Goal: Transaction & Acquisition: Purchase product/service

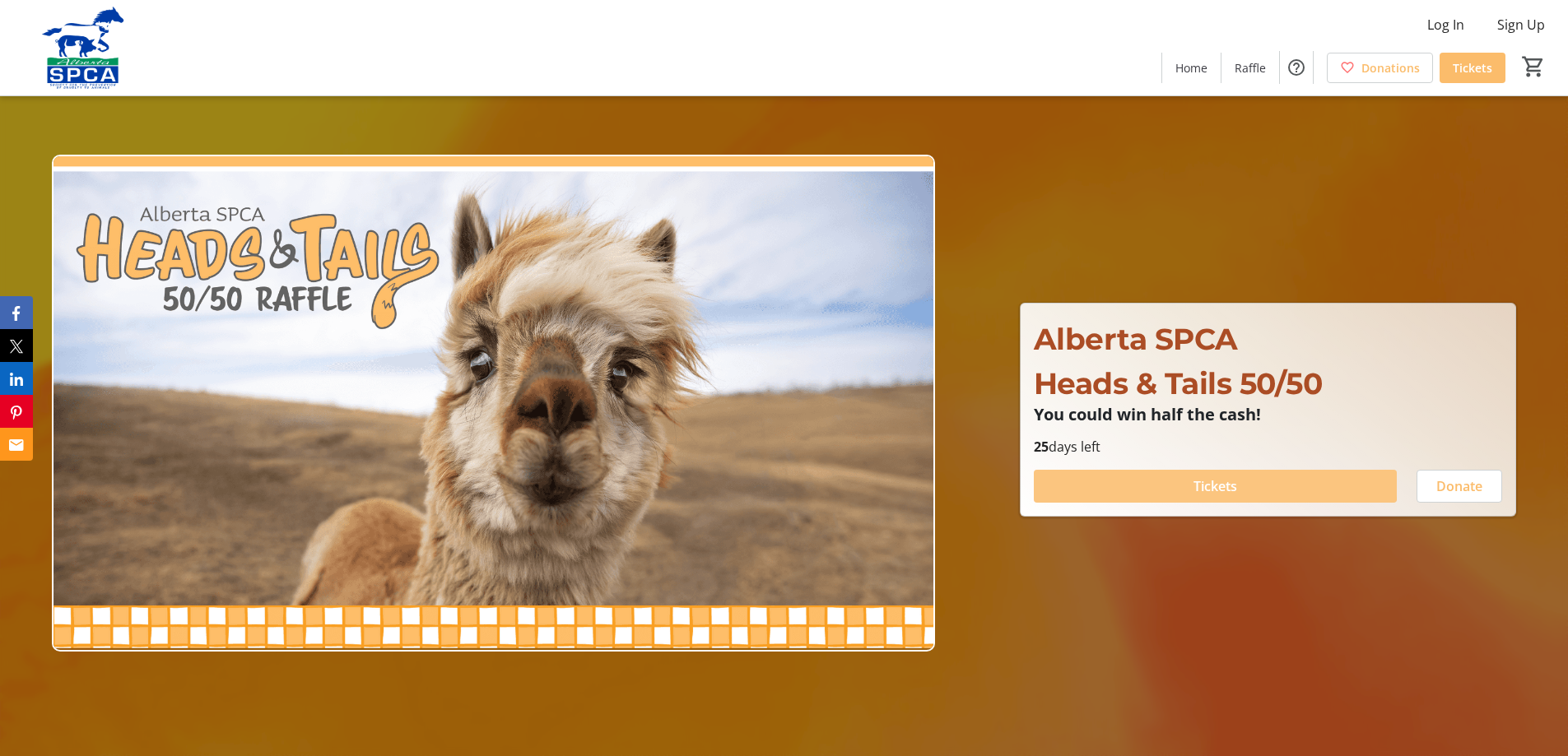
click at [1215, 478] on span "Tickets" at bounding box center [1216, 486] width 44 height 19
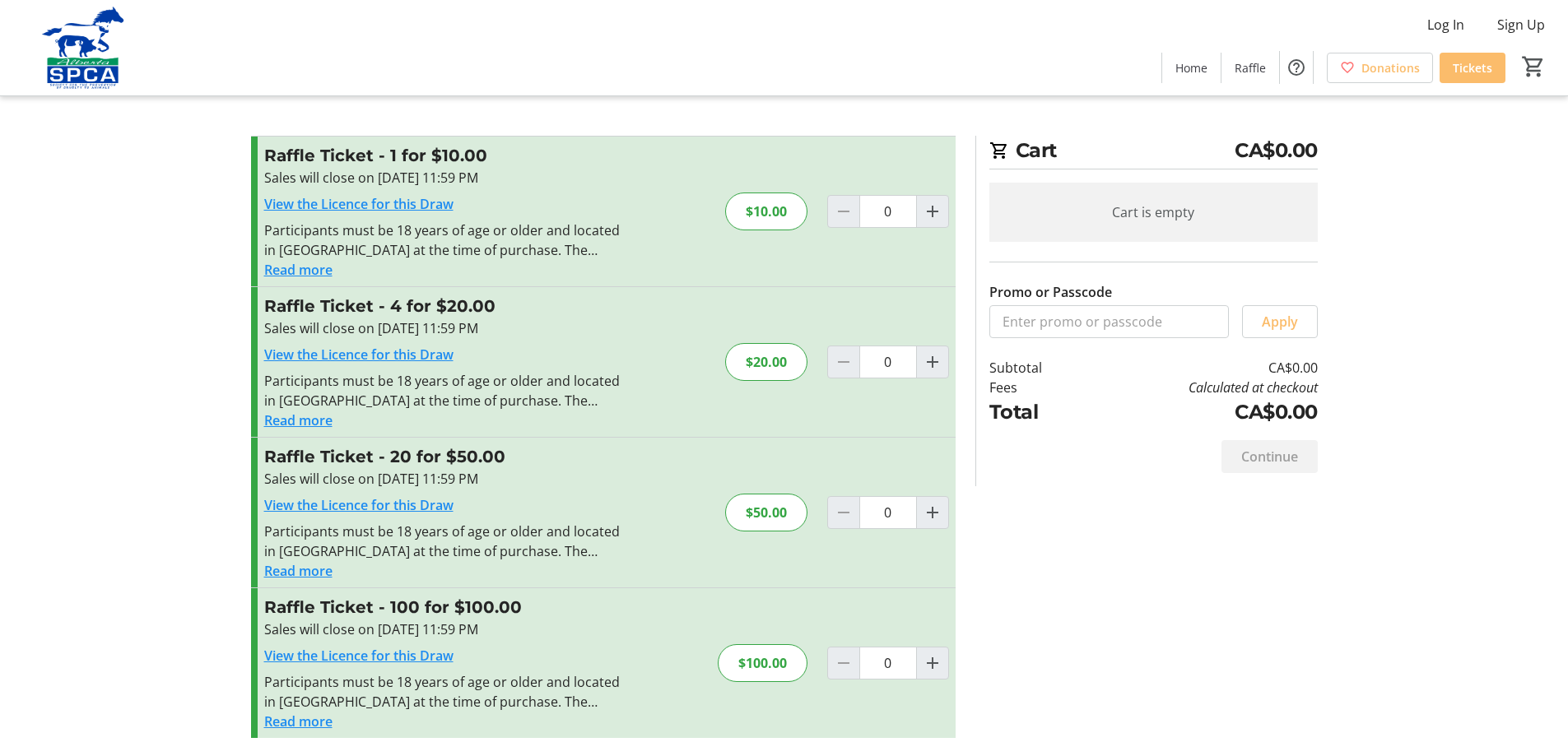
scroll to position [2, 0]
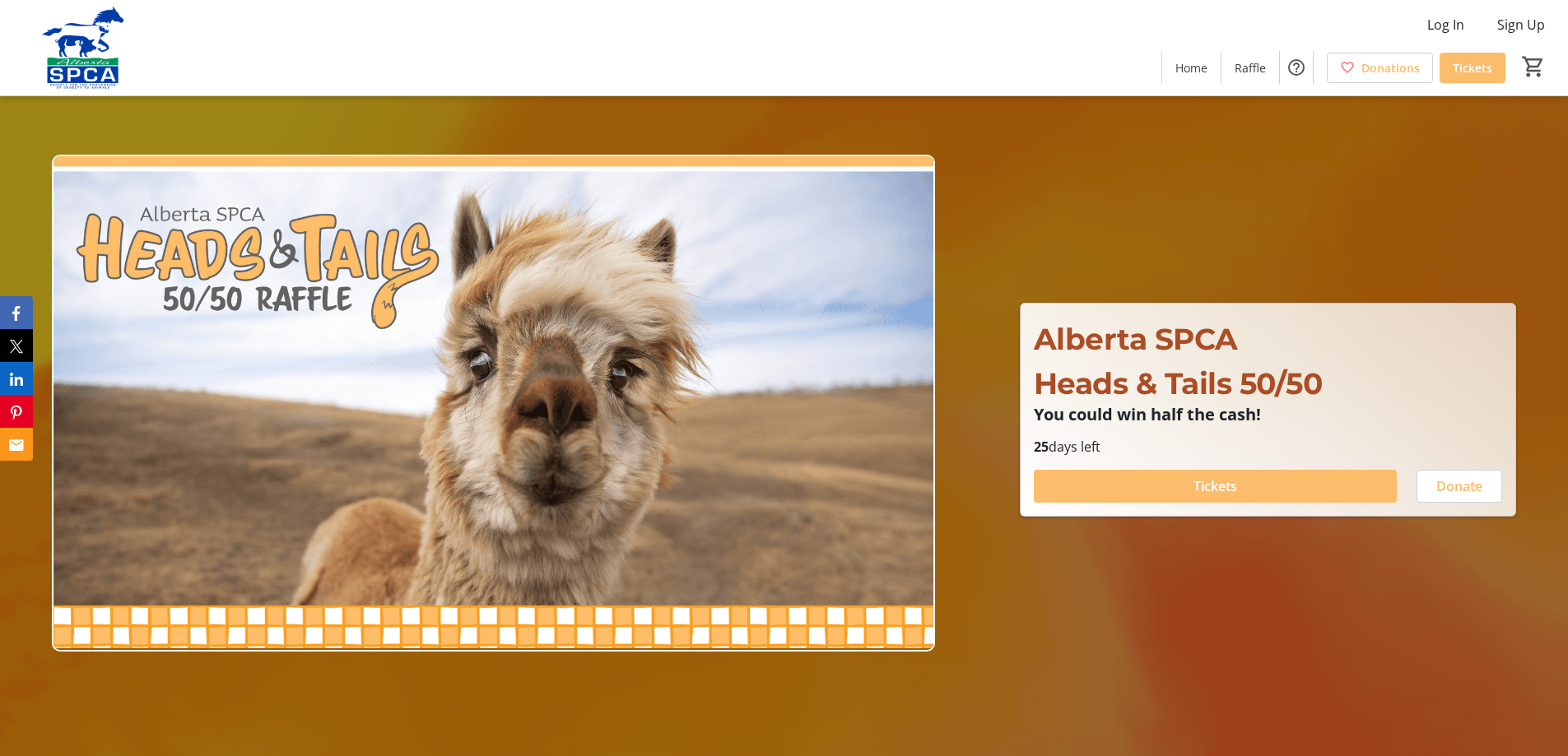
type input "1"
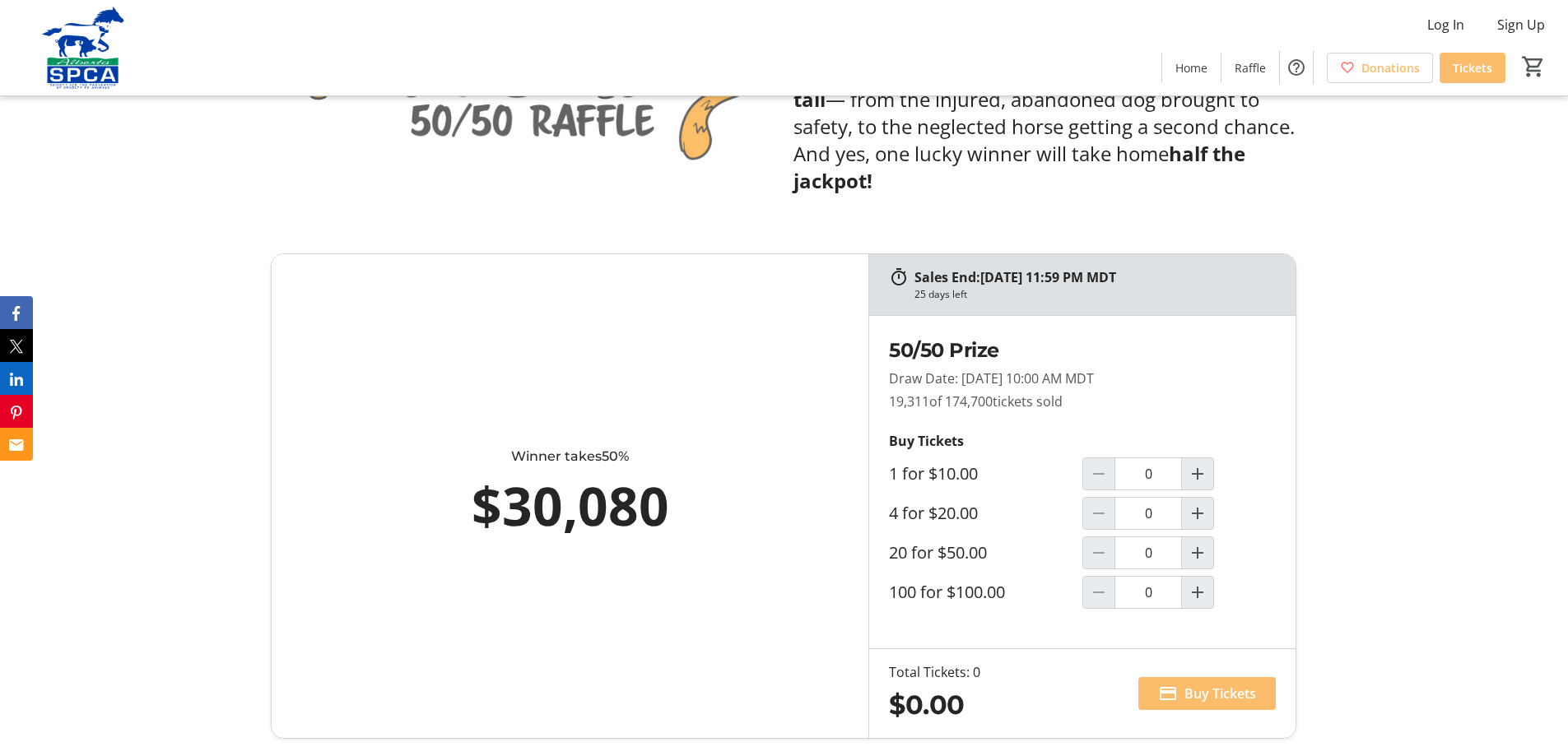
scroll to position [878, 0]
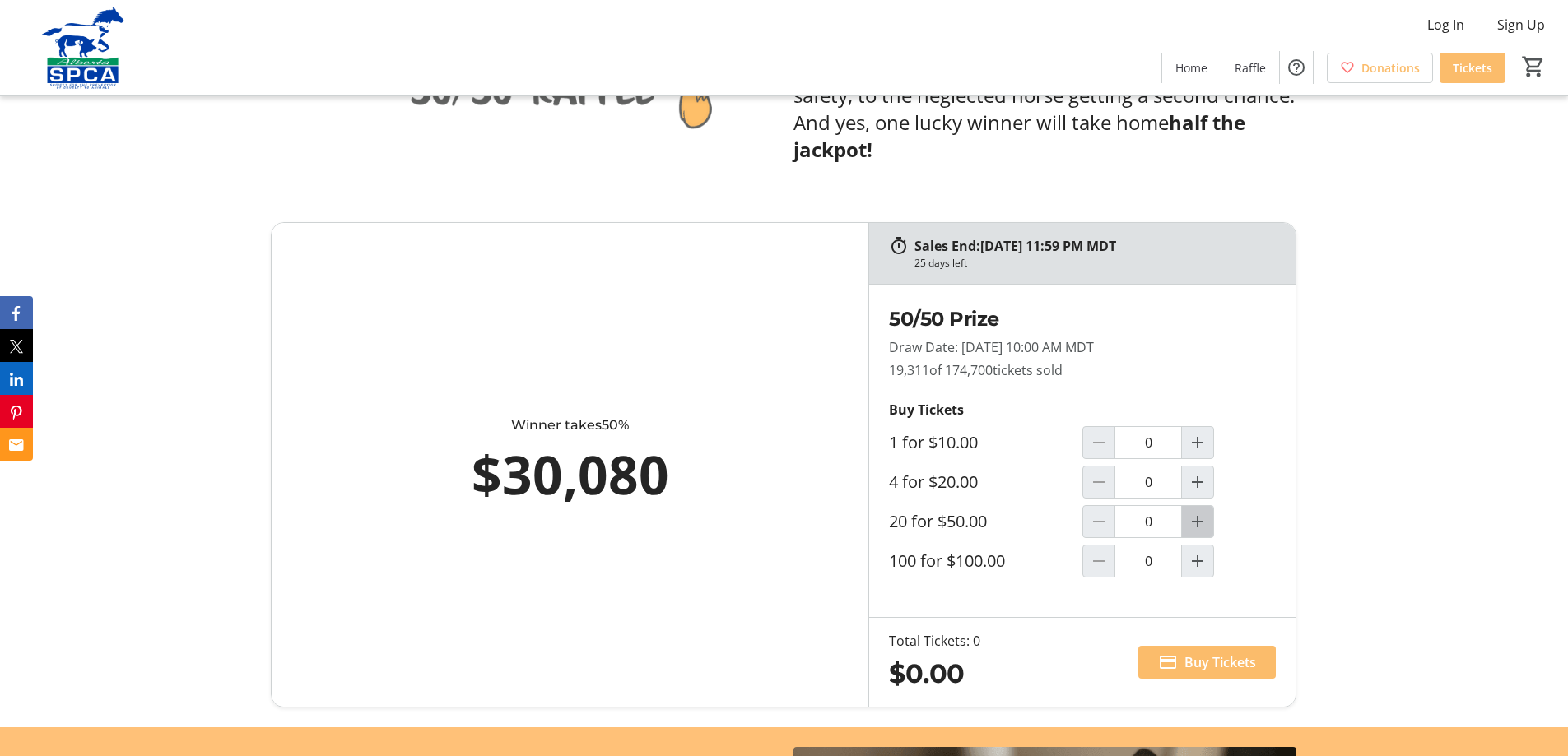
click at [1199, 520] on mat-icon "Increment by one" at bounding box center [1197, 521] width 19 height 19
type input "1"
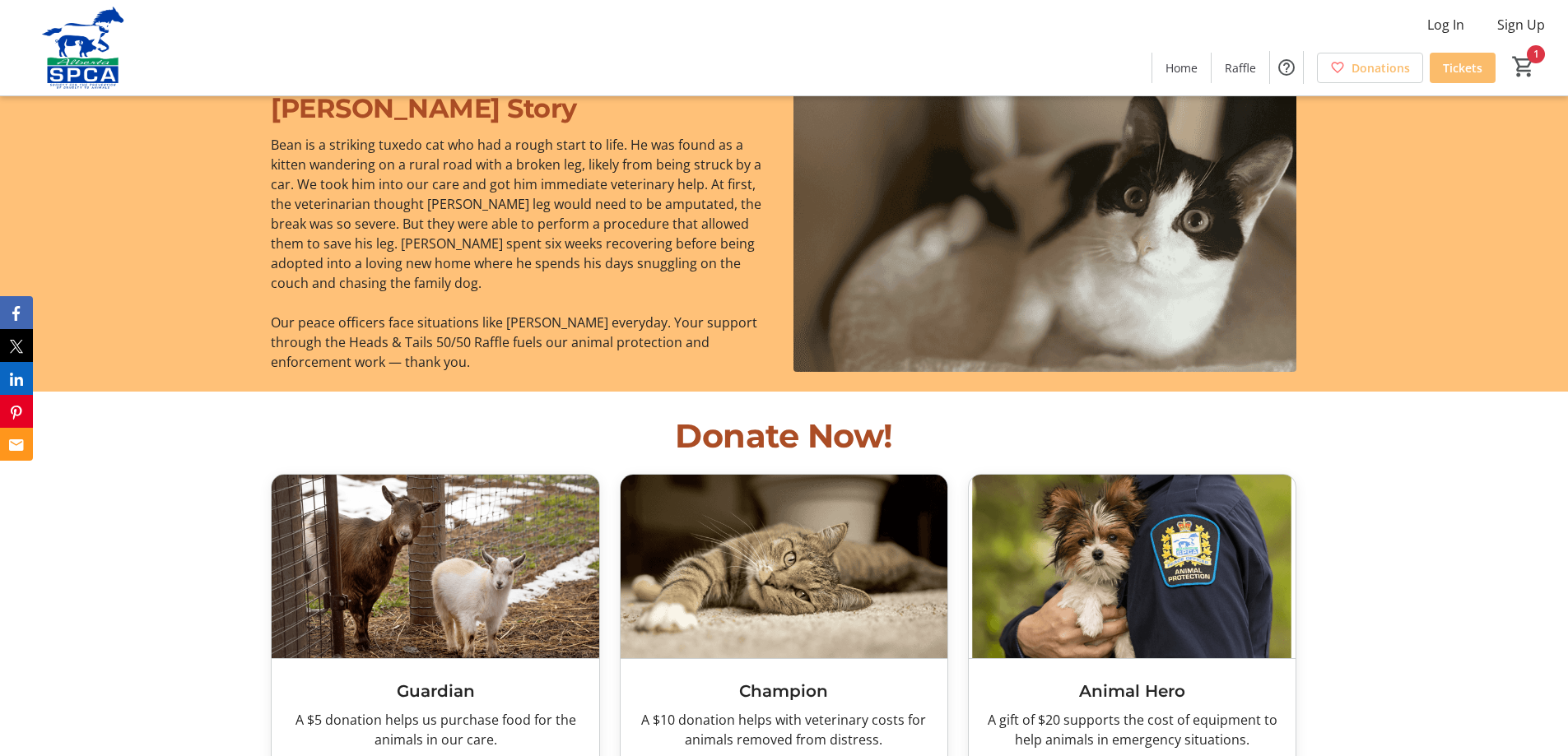
scroll to position [1316, 0]
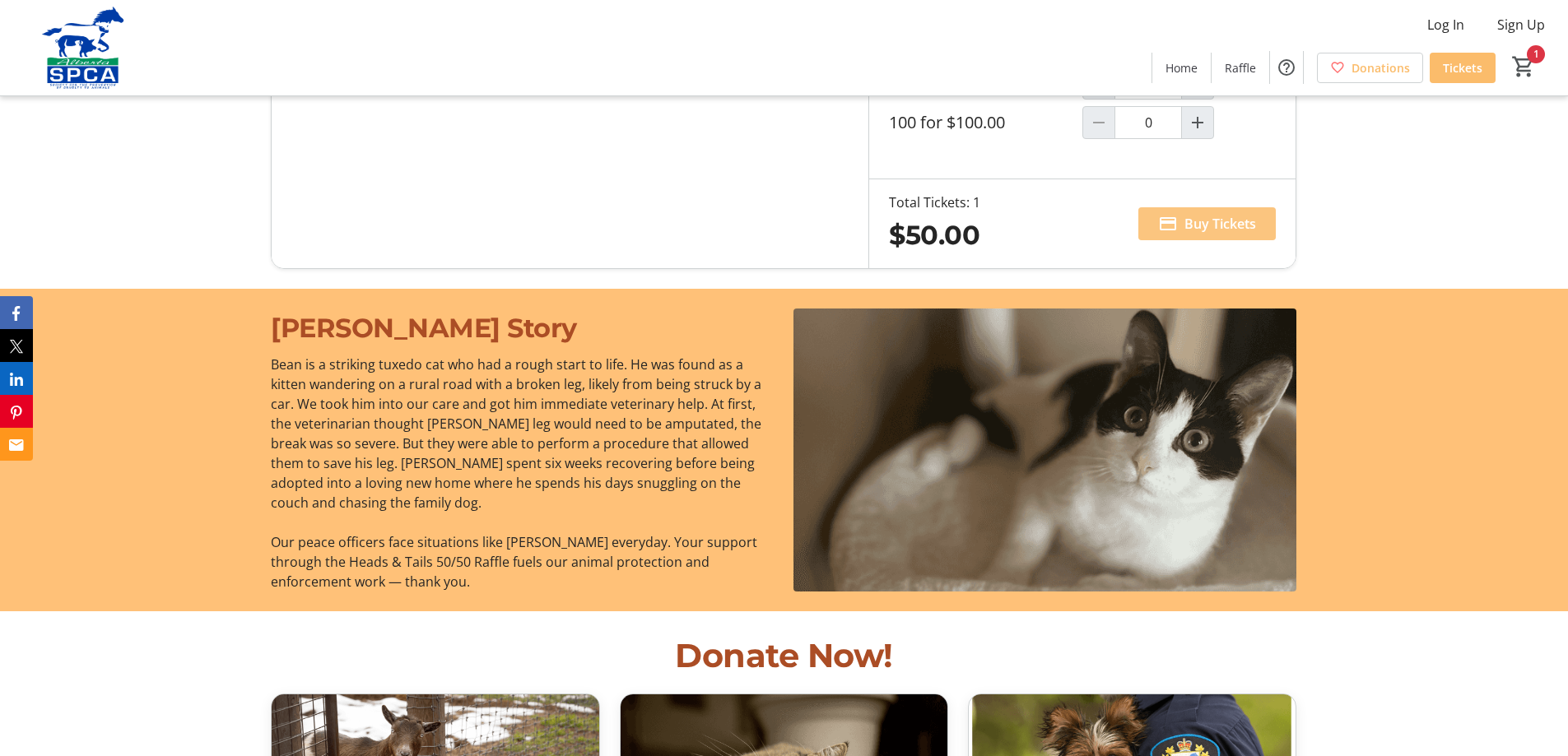
click at [1194, 219] on span "Buy Tickets" at bounding box center [1221, 223] width 72 height 19
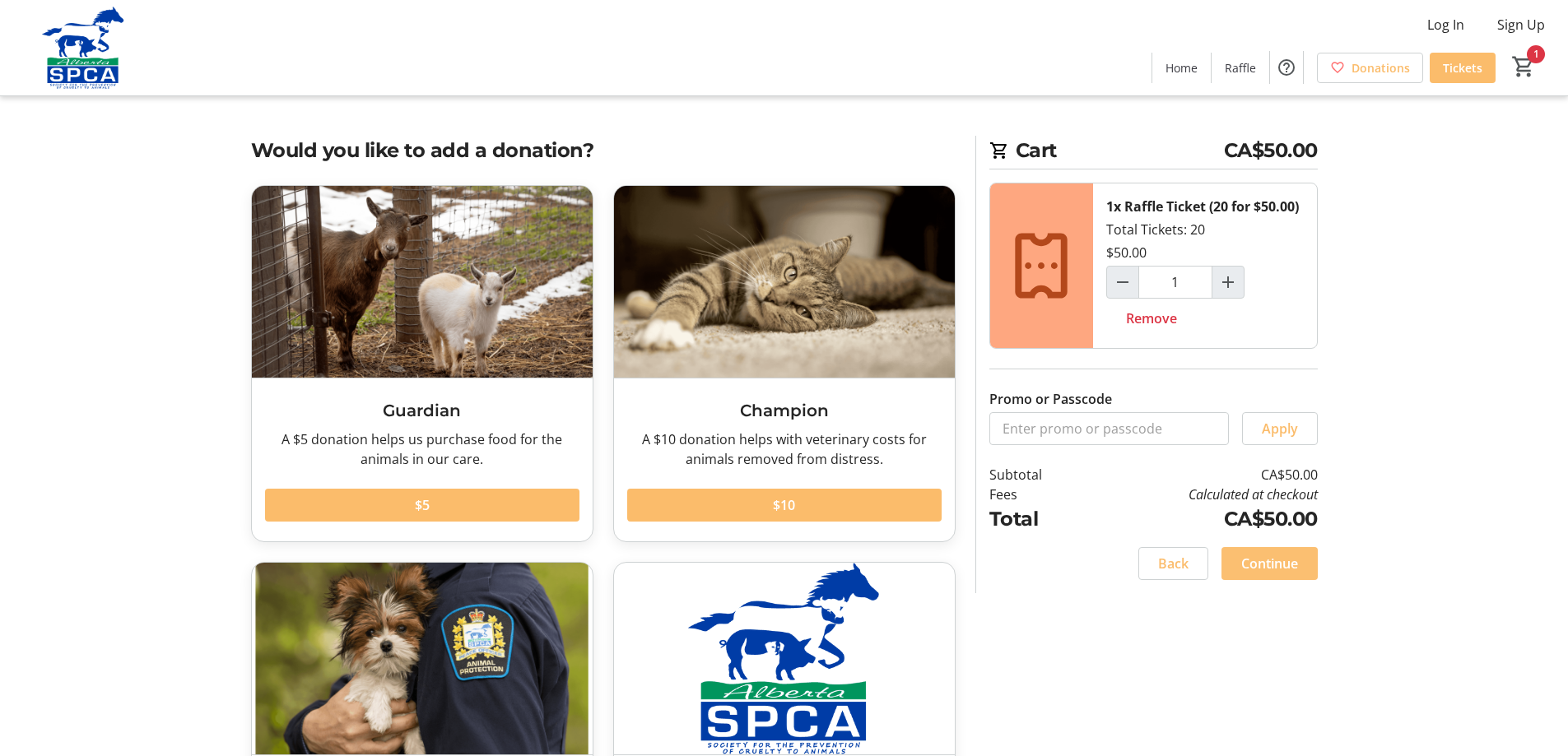
click at [1266, 562] on span "Continue" at bounding box center [1270, 563] width 57 height 19
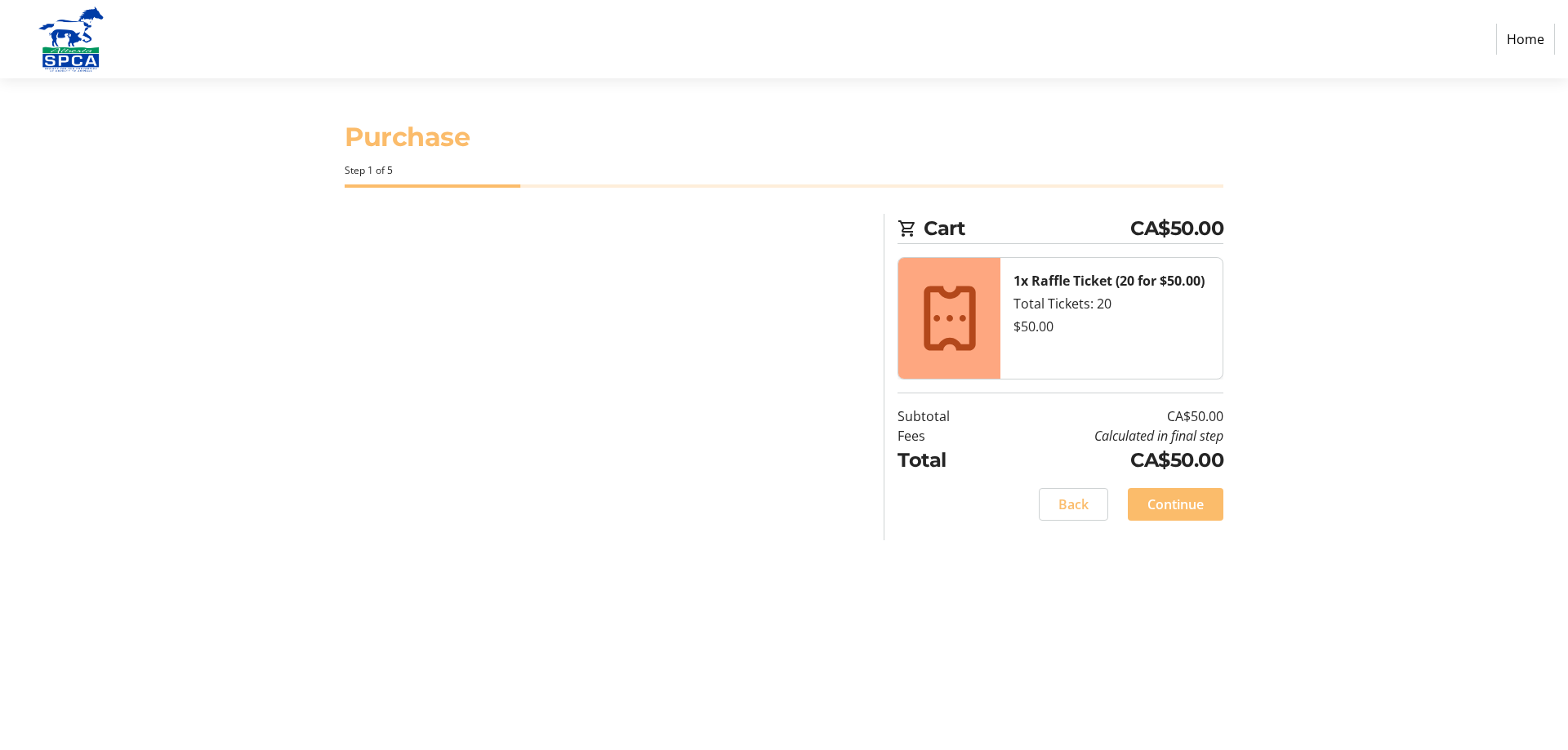
select select "CA"
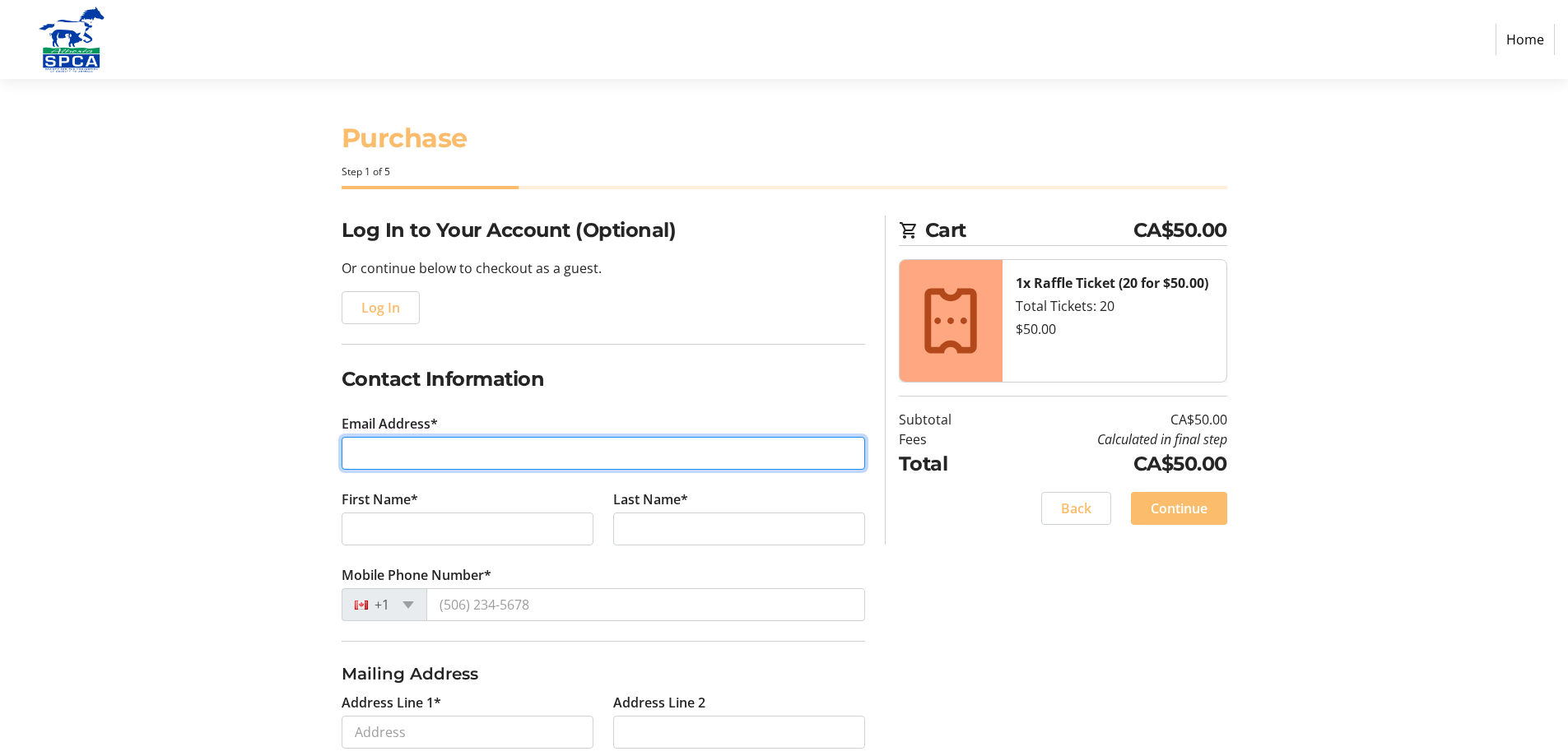
click at [392, 459] on input "Email Address*" at bounding box center [603, 453] width 524 height 33
type input "[EMAIL_ADDRESS][DOMAIN_NAME]"
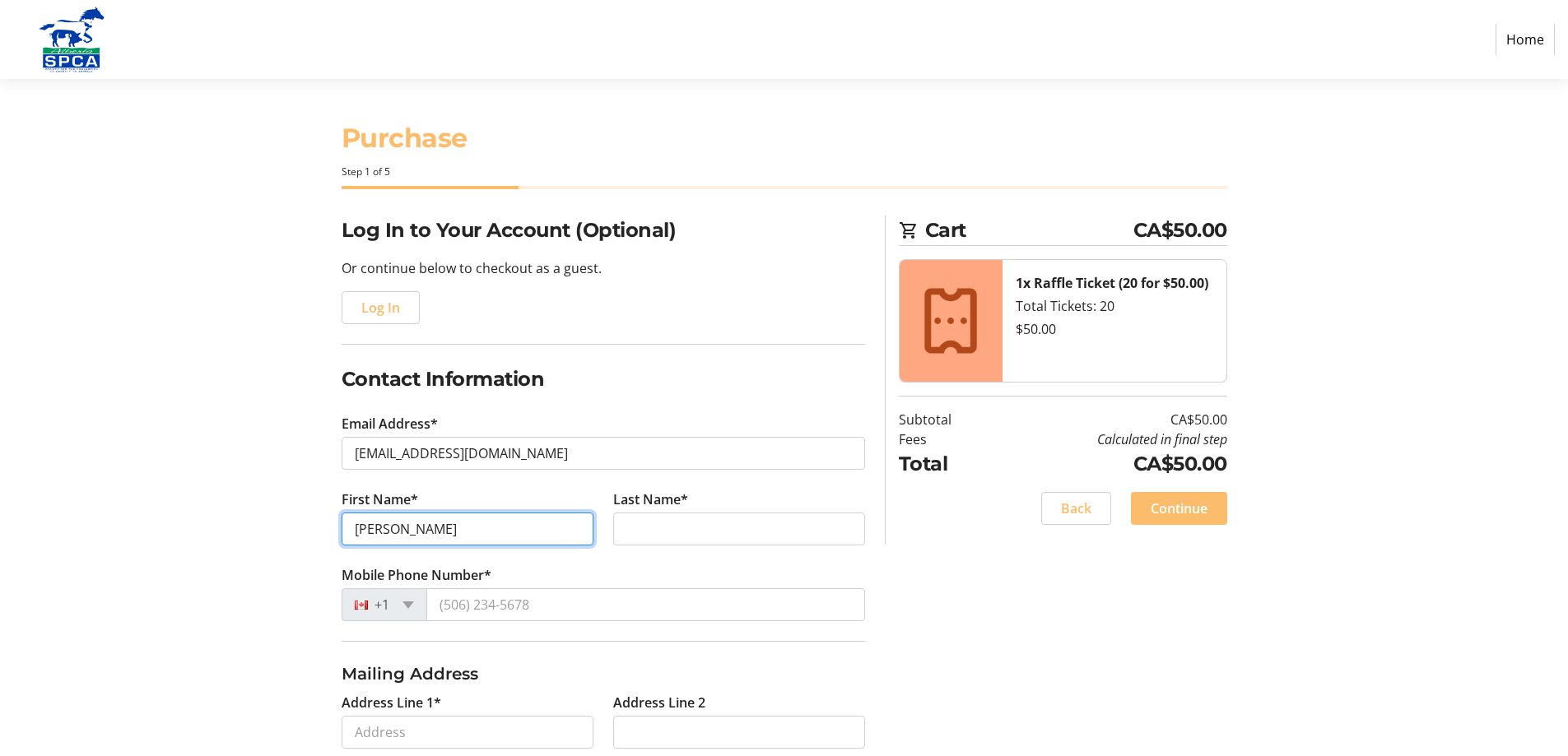
type input "[PERSON_NAME]"
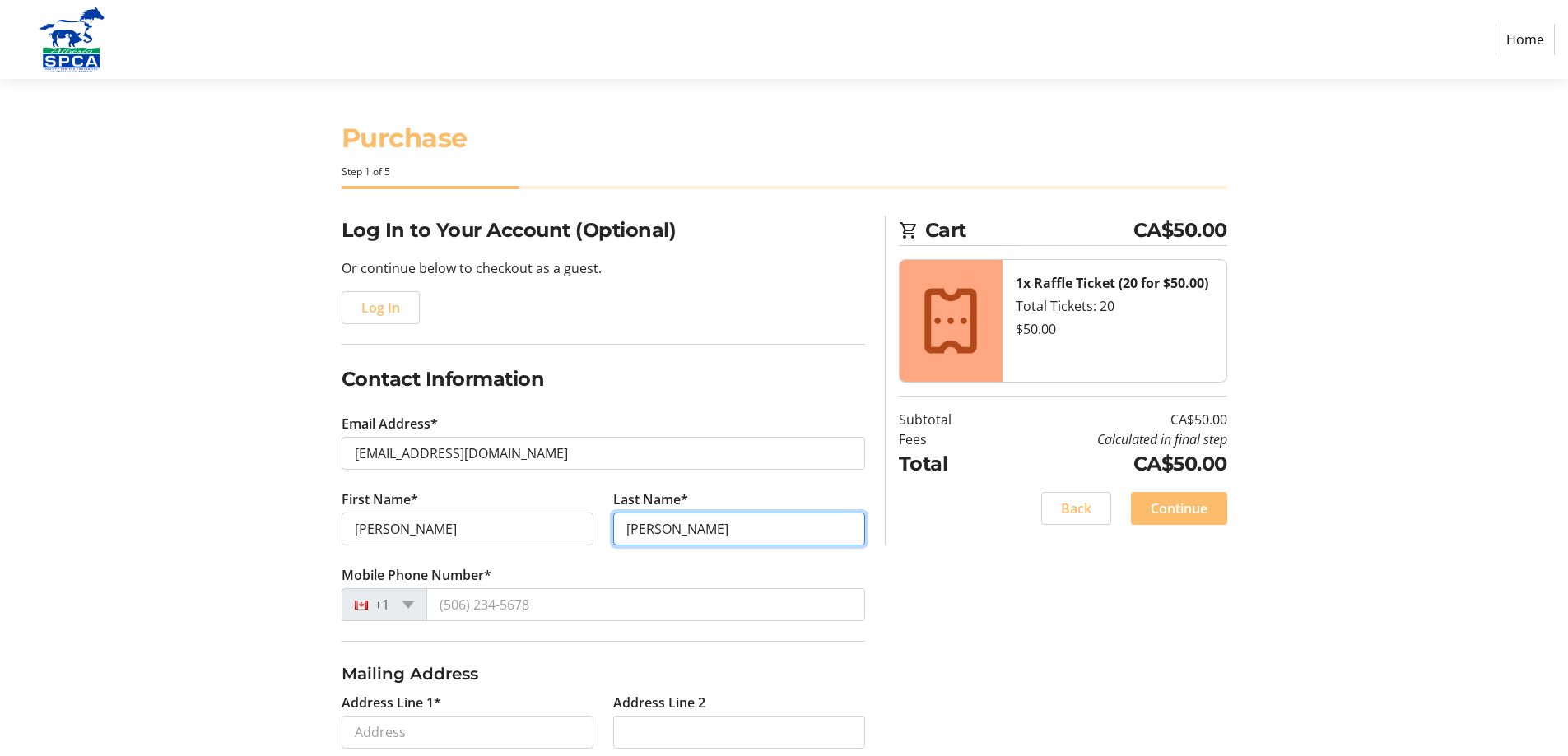
type input "[PERSON_NAME]"
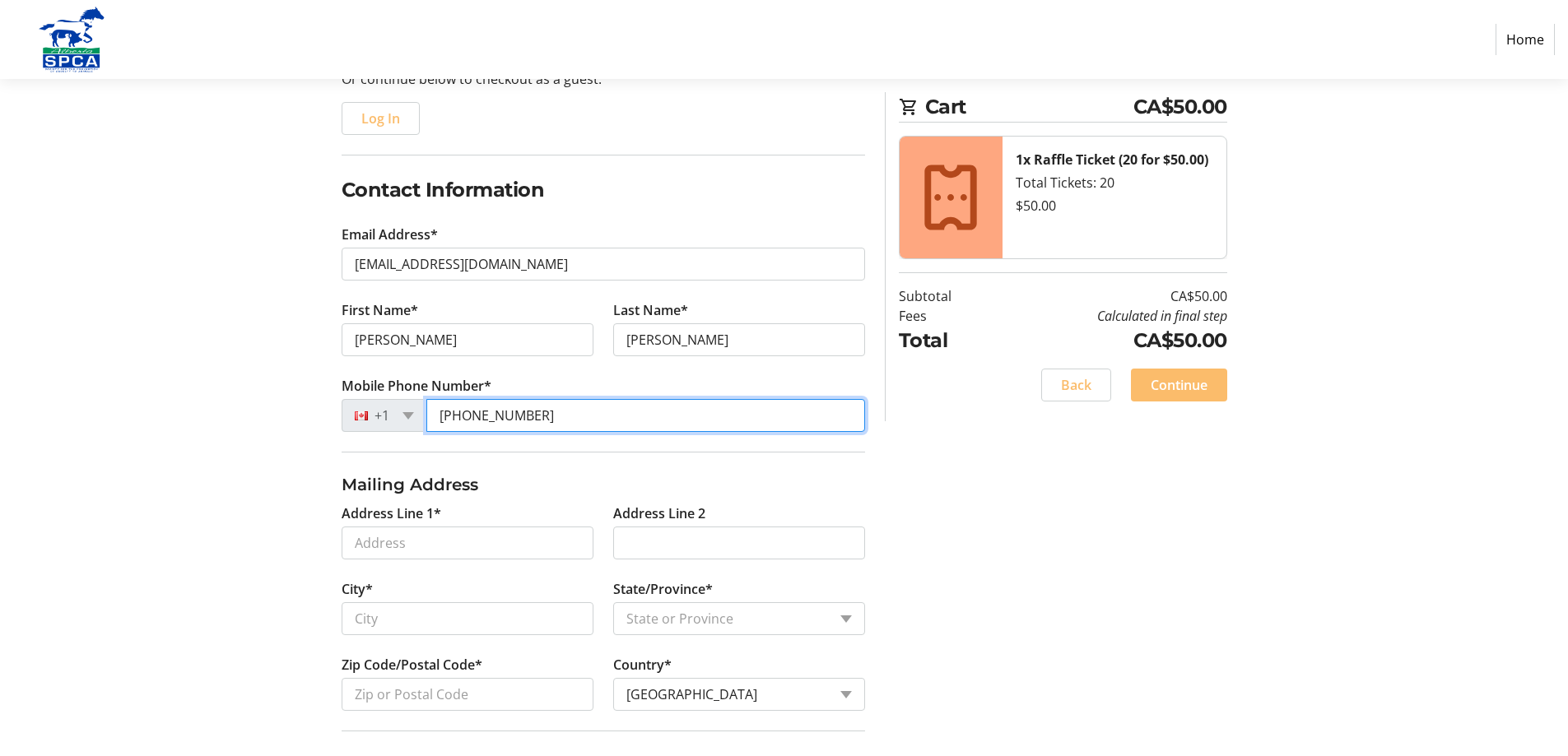
scroll to position [219, 0]
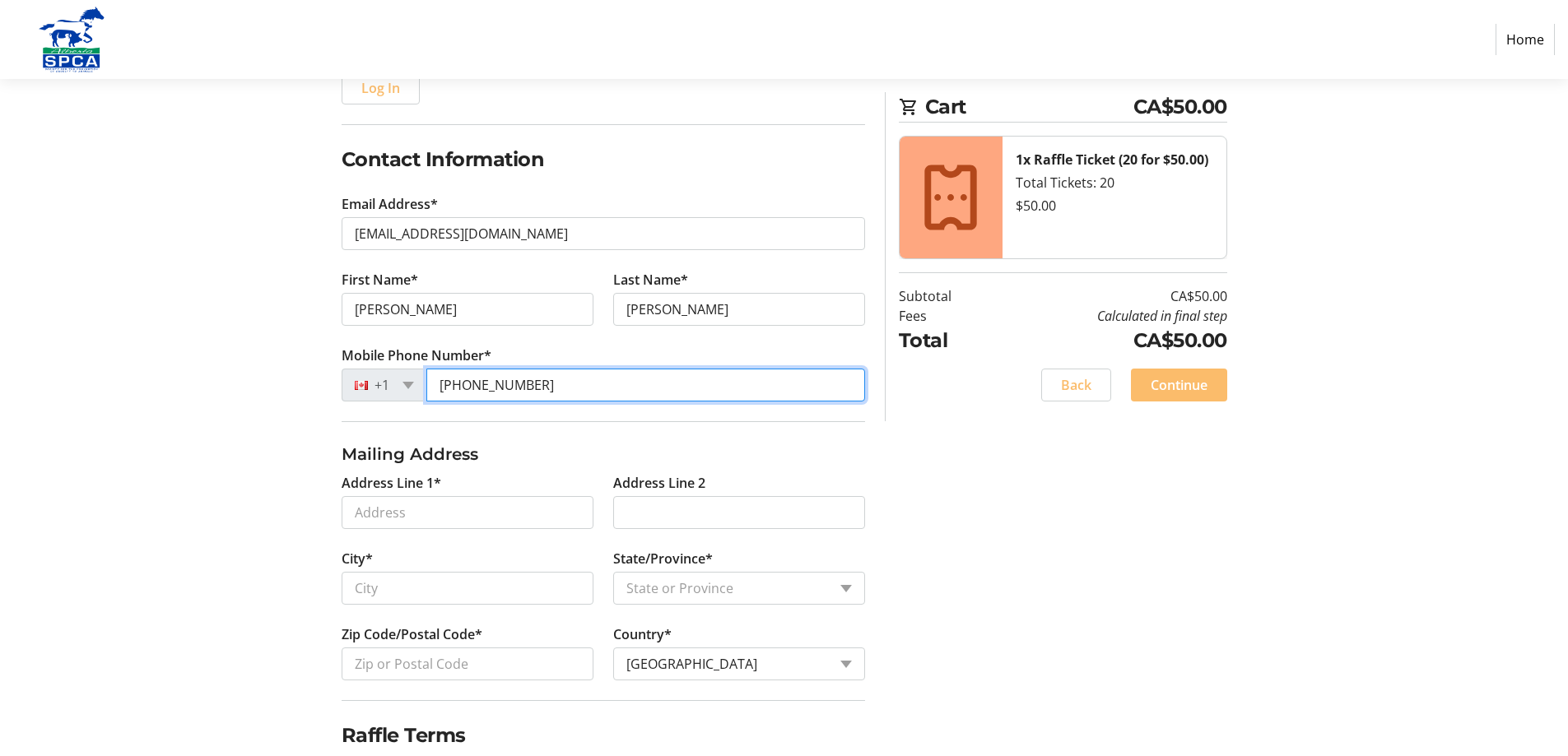
type input "[PHONE_NUMBER]"
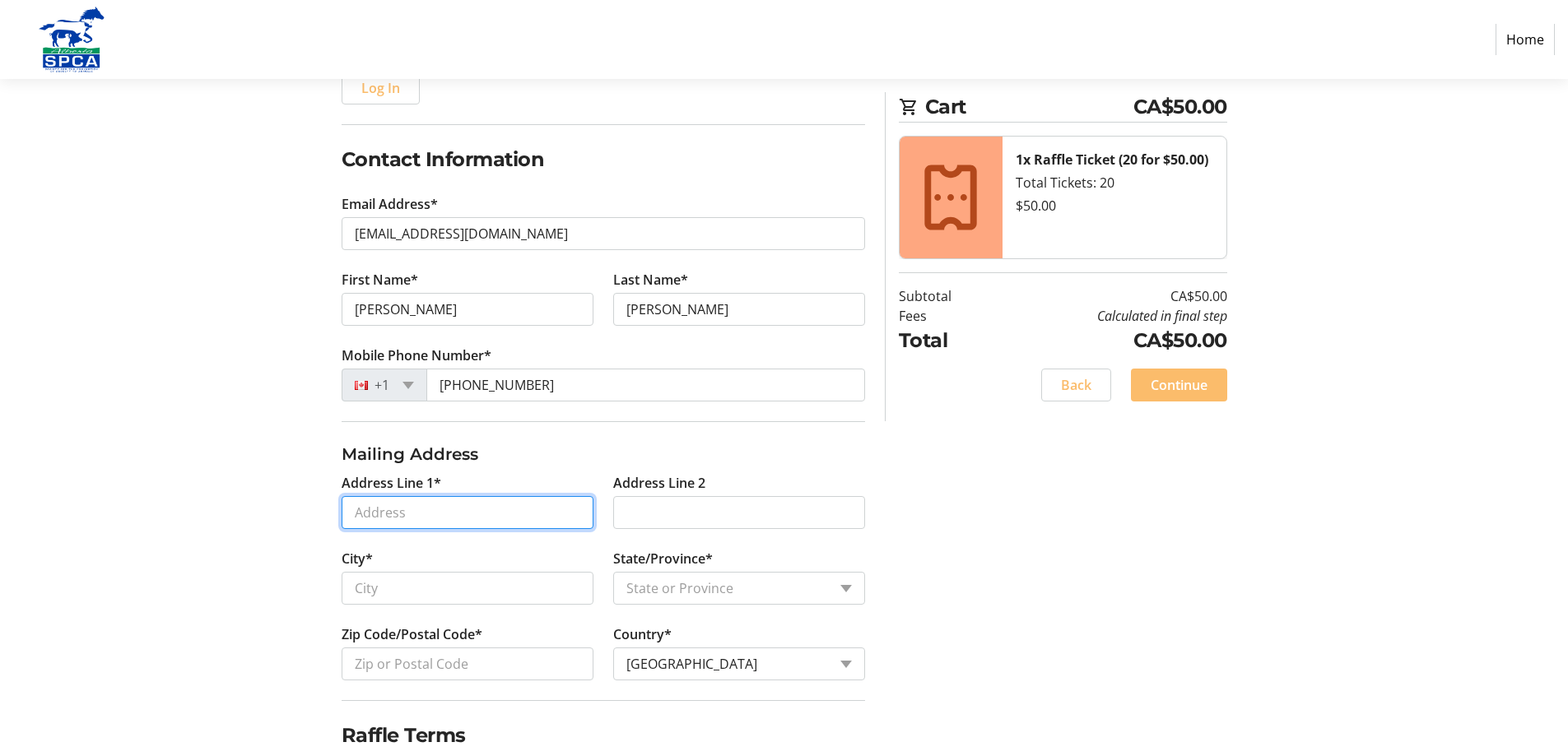
click at [373, 507] on input "Address Line 1*" at bounding box center [467, 512] width 252 height 33
type input "[STREET_ADDRESS]"
type input "Medicine Hat"
select select "AB"
type input "T1A 6R5"
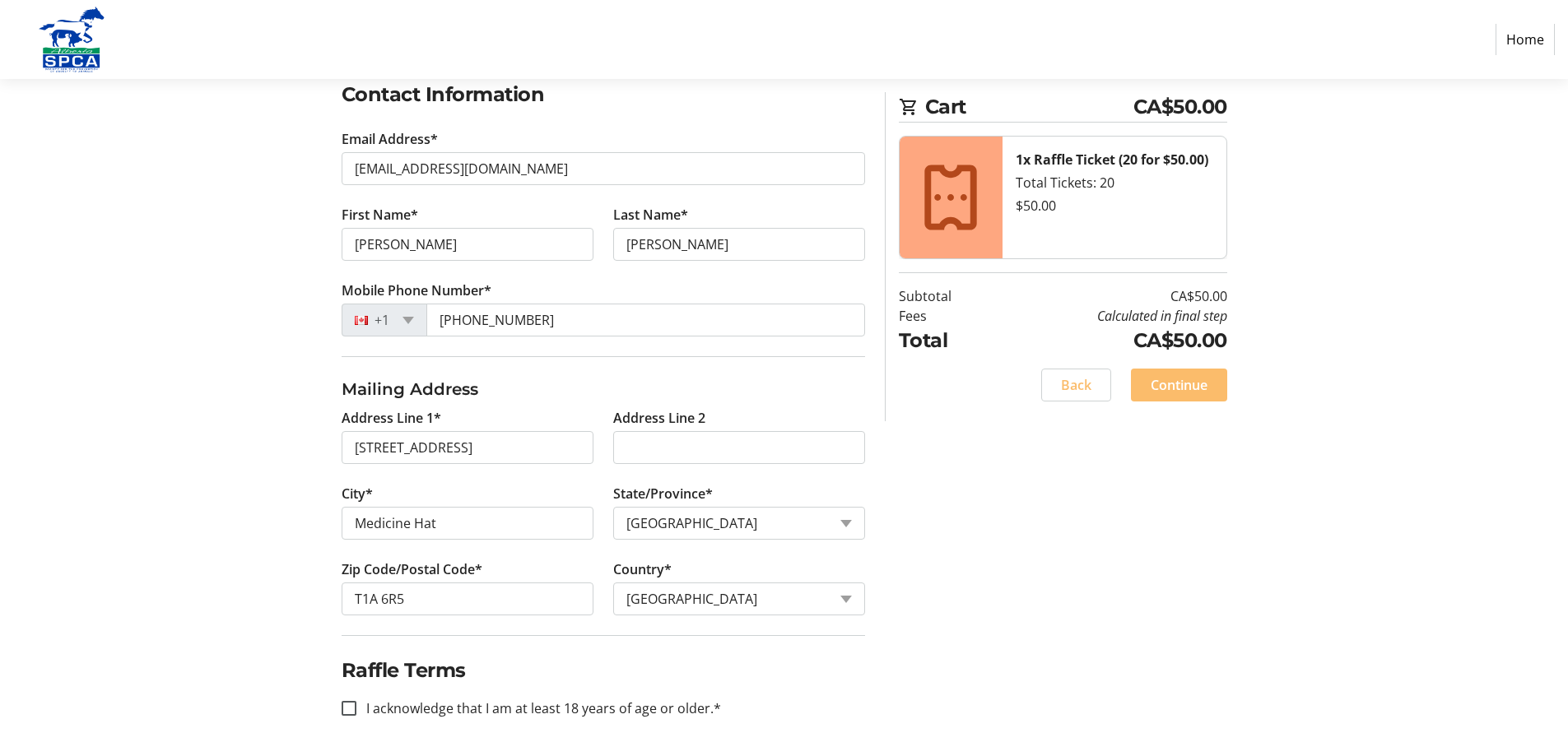
scroll to position [286, 0]
click at [347, 709] on input "I acknowledge that I am at least 18 years of age or older.*" at bounding box center [348, 706] width 14 height 14
checkbox input "true"
click at [1173, 383] on span "Continue" at bounding box center [1179, 384] width 57 height 19
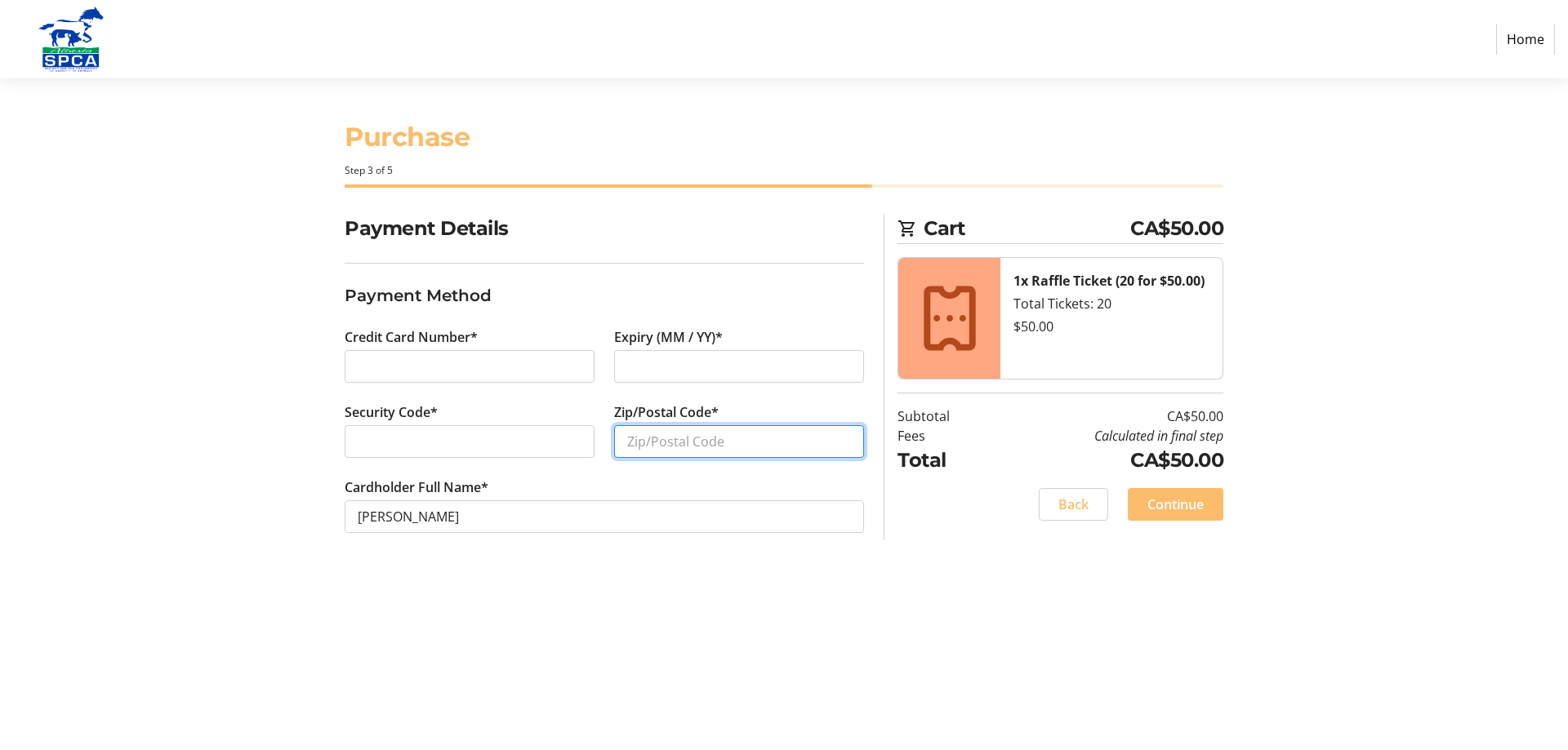
click at [646, 439] on input "Zip/Postal Code*" at bounding box center [739, 441] width 250 height 33
type input "T1A 6R5"
click at [1160, 500] on span "Continue" at bounding box center [1175, 504] width 56 height 19
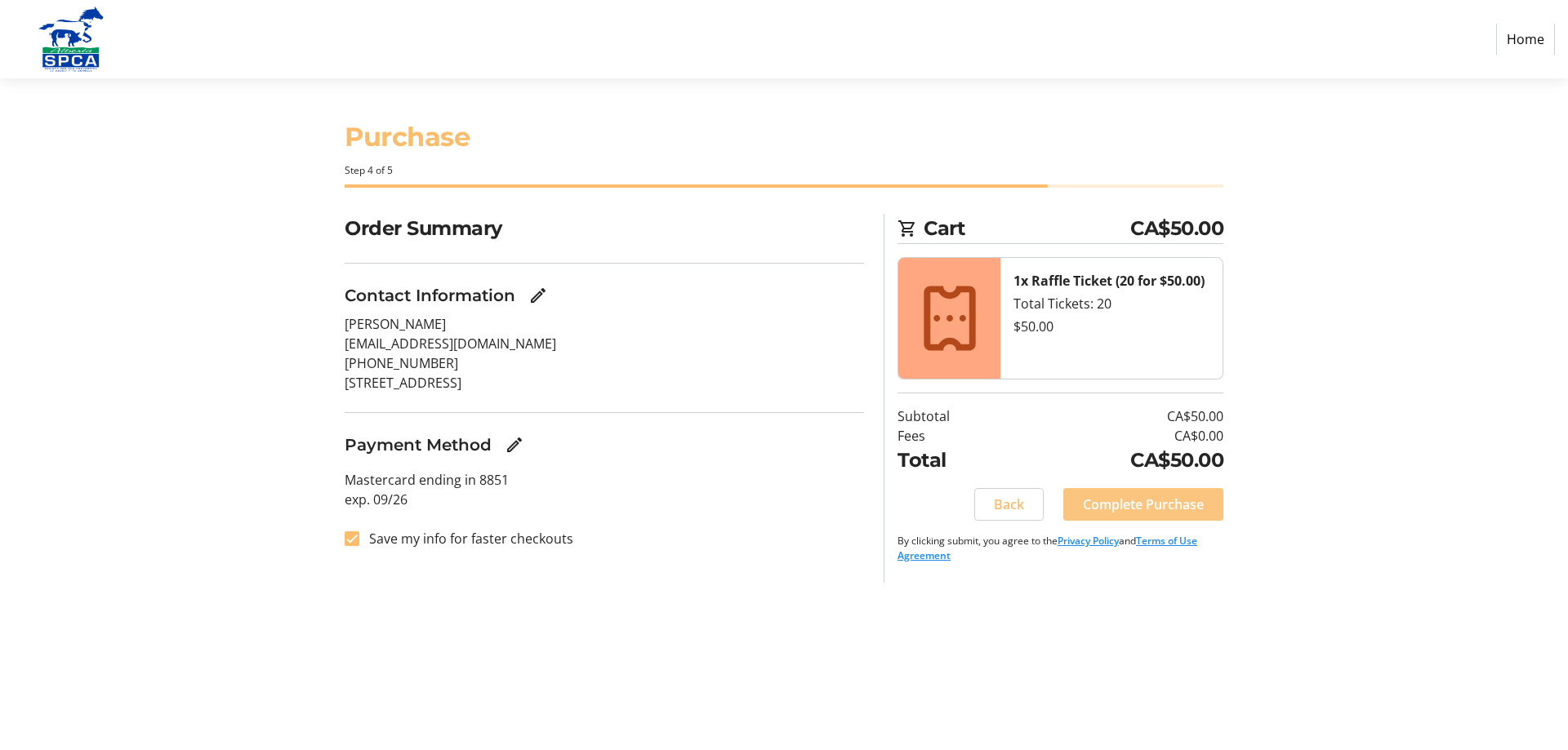
click at [1118, 506] on span "Complete Purchase" at bounding box center [1144, 504] width 121 height 19
